Goal: Browse casually

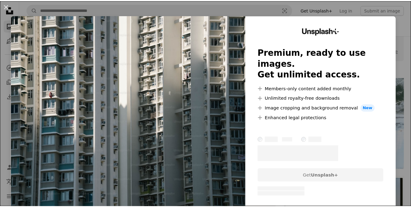
scroll to position [85, 0]
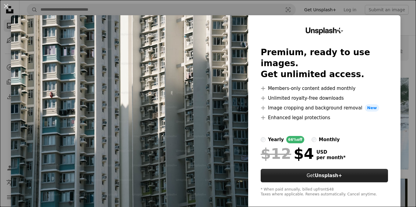
click at [312, 169] on button "Get Unsplash+" at bounding box center [323, 175] width 127 height 13
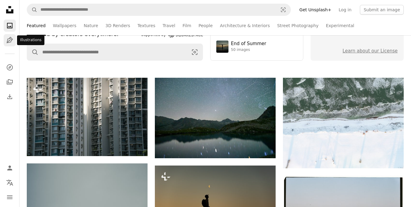
click at [11, 37] on icon "Pen Tool" at bounding box center [9, 40] width 7 height 7
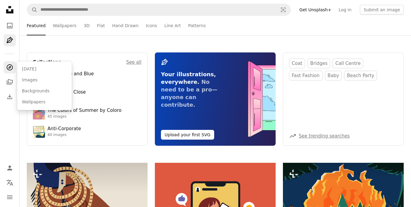
click at [12, 71] on link "A compass" at bounding box center [10, 67] width 12 height 12
click at [11, 81] on icon "A stack of folders" at bounding box center [9, 81] width 7 height 7
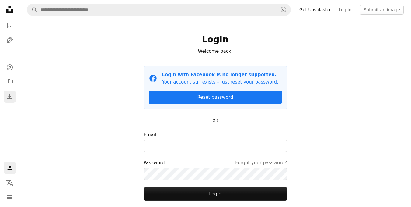
click at [10, 96] on icon "Download" at bounding box center [9, 96] width 7 height 7
click at [11, 27] on icon "Photos" at bounding box center [9, 25] width 5 height 5
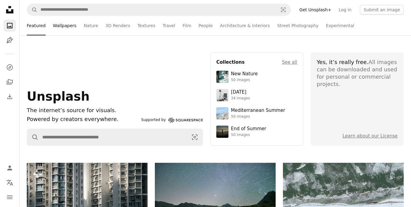
click at [57, 26] on link "Wallpapers" at bounding box center [64, 25] width 23 height 19
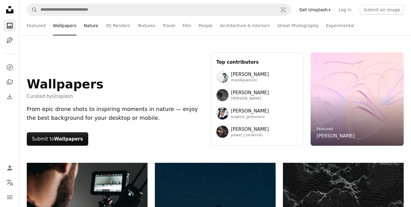
click at [85, 25] on link "Nature" at bounding box center [91, 25] width 14 height 19
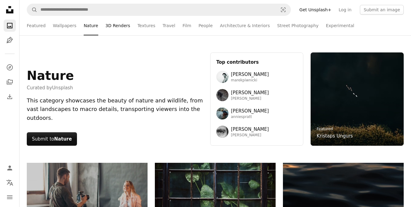
click at [107, 25] on link "3D Renders" at bounding box center [118, 25] width 25 height 19
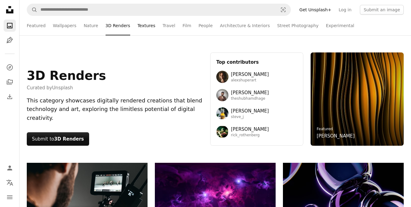
click at [138, 26] on link "Textures" at bounding box center [147, 25] width 18 height 19
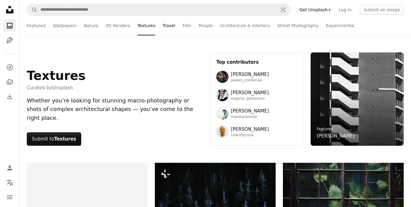
click at [163, 25] on link "Travel" at bounding box center [169, 25] width 13 height 19
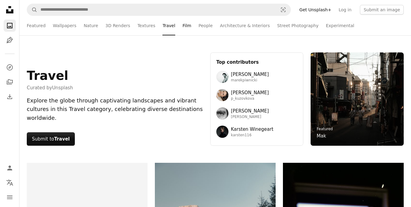
click at [183, 25] on link "Film" at bounding box center [187, 25] width 9 height 19
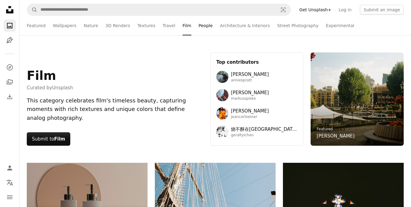
click at [199, 25] on link "People" at bounding box center [206, 25] width 14 height 19
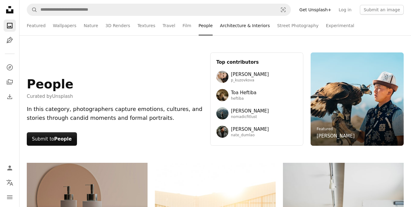
click at [228, 25] on link "Architecture & Interiors" at bounding box center [245, 25] width 50 height 19
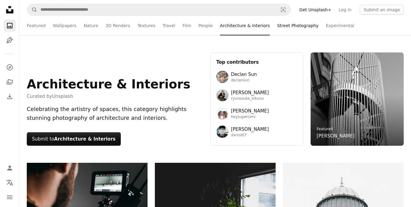
click at [277, 25] on link "Street Photography" at bounding box center [297, 25] width 41 height 19
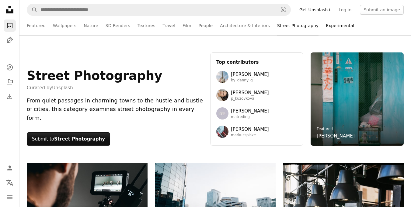
click at [326, 26] on link "Experimental" at bounding box center [340, 25] width 28 height 19
